Goal: Answer question/provide support: Share knowledge or assist other users

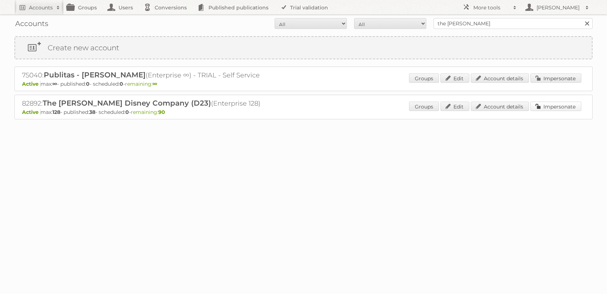
click at [550, 108] on link "Impersonate" at bounding box center [556, 106] width 51 height 9
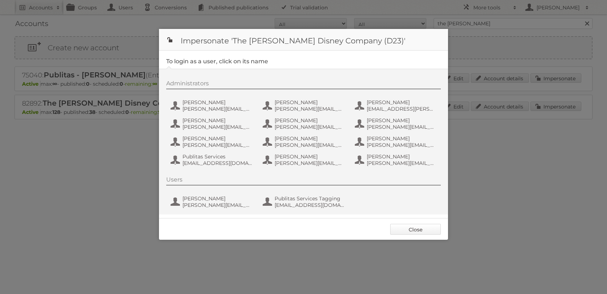
click at [419, 230] on link "Close" at bounding box center [415, 229] width 51 height 11
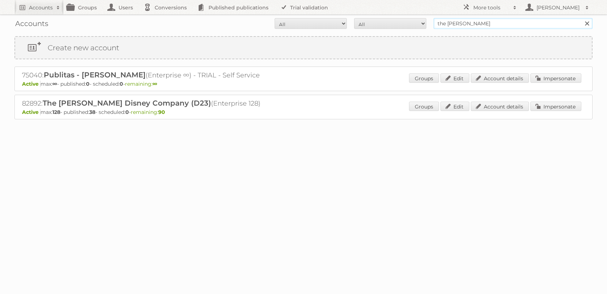
click at [507, 23] on input "the walt disney" at bounding box center [513, 23] width 159 height 11
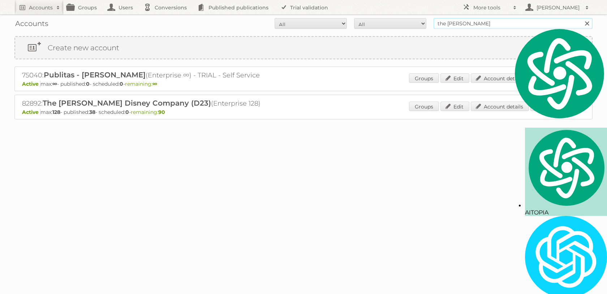
click at [507, 23] on input "the walt disney" at bounding box center [513, 23] width 159 height 11
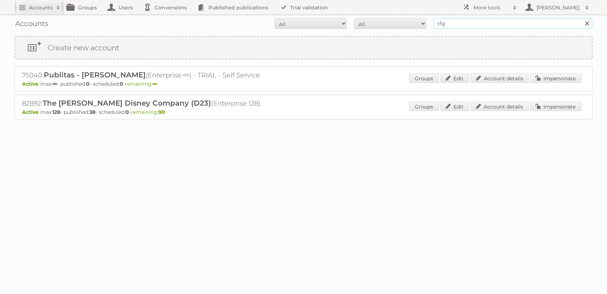
type input "tfg"
click at [582, 18] on input "Search" at bounding box center [587, 23] width 11 height 11
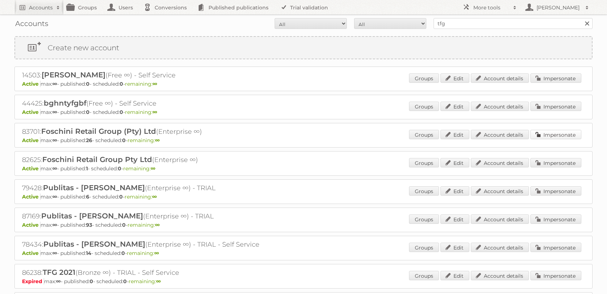
click at [547, 139] on link "Impersonate" at bounding box center [556, 134] width 51 height 9
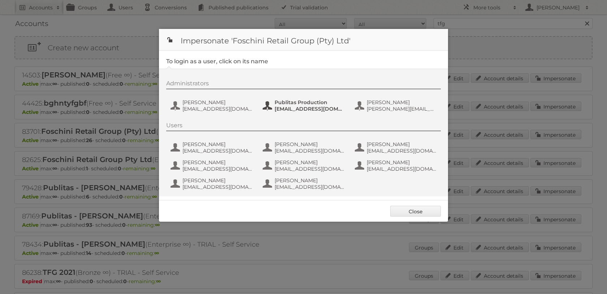
click at [285, 110] on span "fs+tfgmedia@publitas.com" at bounding box center [310, 109] width 70 height 7
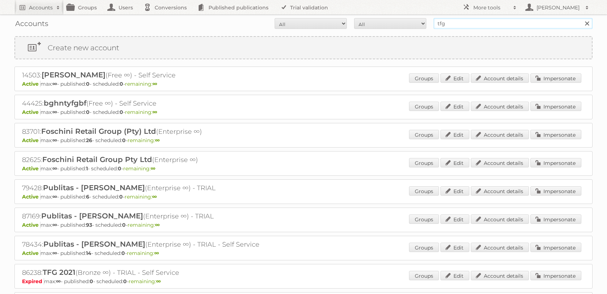
click at [451, 23] on input "tfg" at bounding box center [513, 23] width 159 height 11
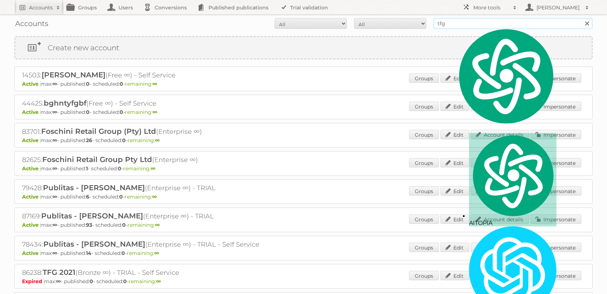
click at [451, 23] on input "tfg" at bounding box center [513, 23] width 159 height 11
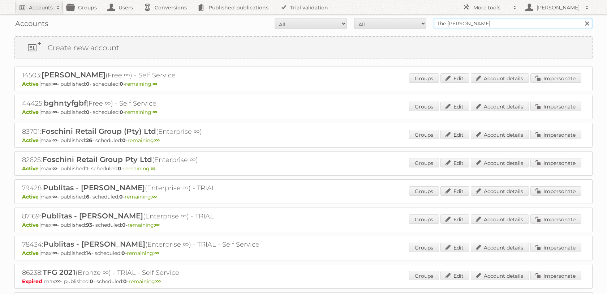
type input "the [PERSON_NAME]"
click at [582, 18] on input "Search" at bounding box center [587, 23] width 11 height 11
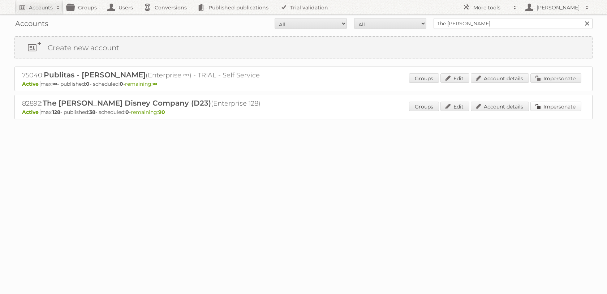
click at [554, 105] on link "Impersonate" at bounding box center [556, 106] width 51 height 9
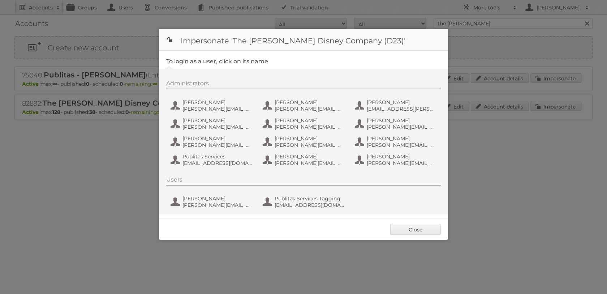
click at [303, 114] on div "Administrators Alison Stateman ALISON.STATEMAN@DISNEY.COM Ann Hung ANN.HUNG@DIS…" at bounding box center [307, 124] width 282 height 89
click at [301, 112] on span "ANN.HUNG@DISNEY.COM" at bounding box center [310, 109] width 70 height 7
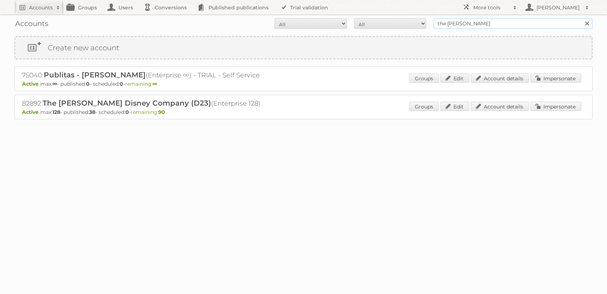
click at [481, 24] on input "the [PERSON_NAME]" at bounding box center [513, 23] width 159 height 11
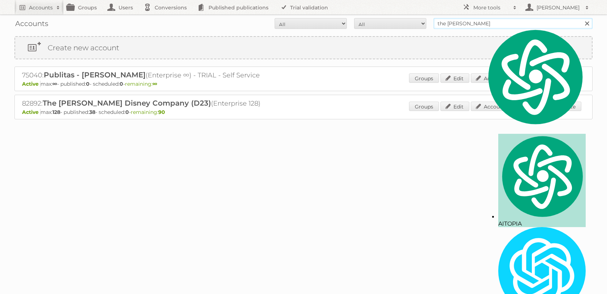
click at [481, 24] on input "the [PERSON_NAME]" at bounding box center [513, 23] width 159 height 11
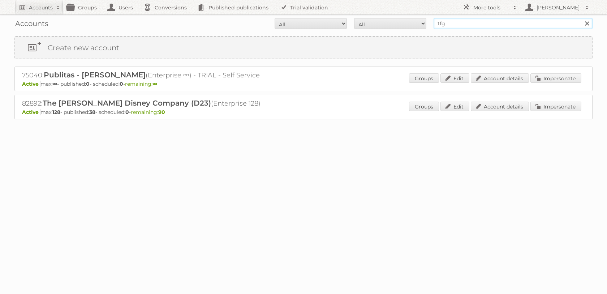
type input "tfg"
click at [582, 18] on input "Search" at bounding box center [587, 23] width 11 height 11
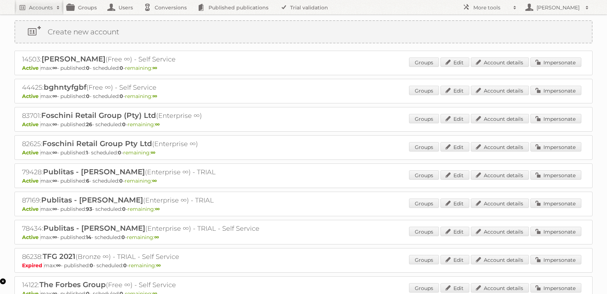
scroll to position [22, 0]
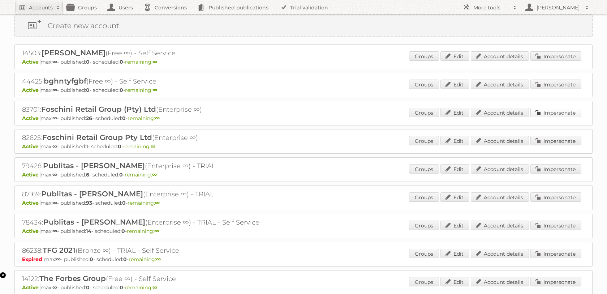
click at [550, 117] on link "Impersonate" at bounding box center [556, 112] width 51 height 9
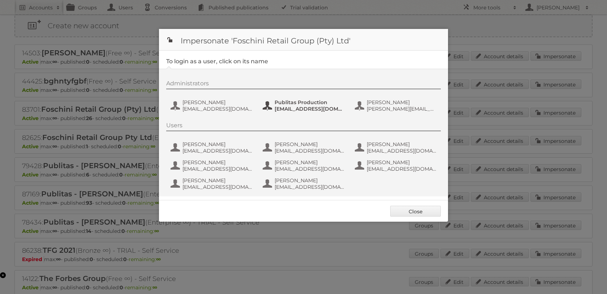
click at [274, 104] on button "Publitas Production [EMAIL_ADDRESS][DOMAIN_NAME]" at bounding box center [304, 105] width 85 height 14
